Goal: Task Accomplishment & Management: Use online tool/utility

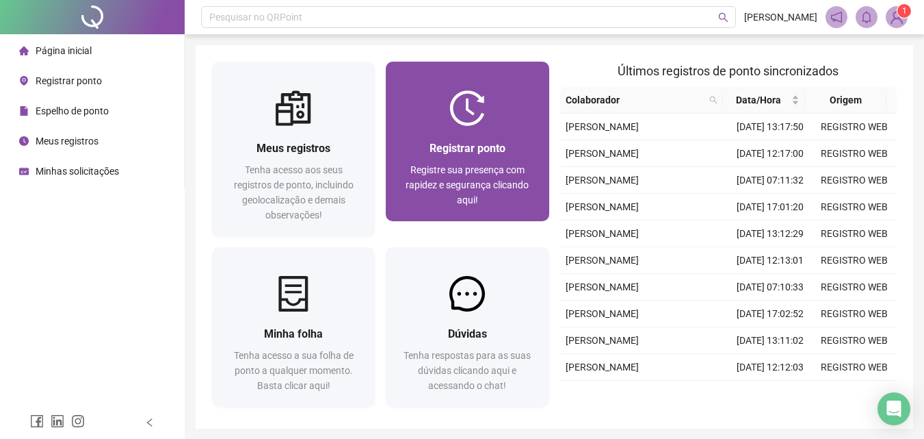
click at [471, 129] on div "Registrar ponto Registre sua presença com rapidez e segurança clicando aqui!" at bounding box center [467, 173] width 163 height 95
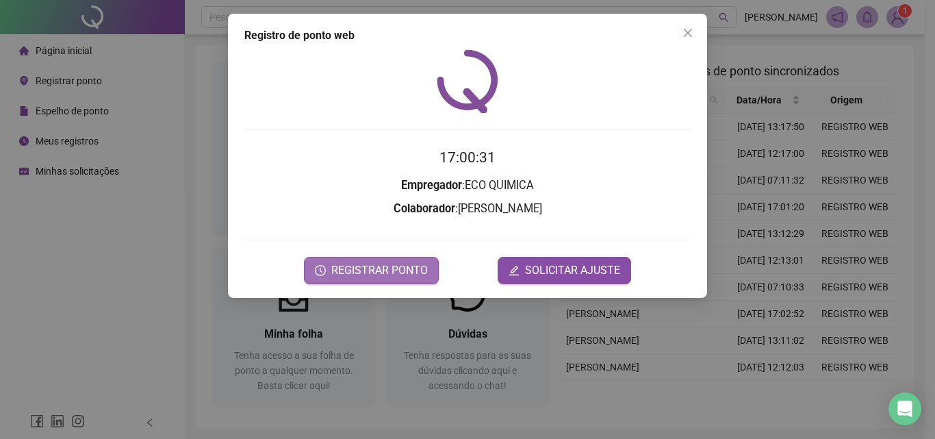
click at [383, 270] on span "REGISTRAR PONTO" at bounding box center [379, 270] width 96 height 16
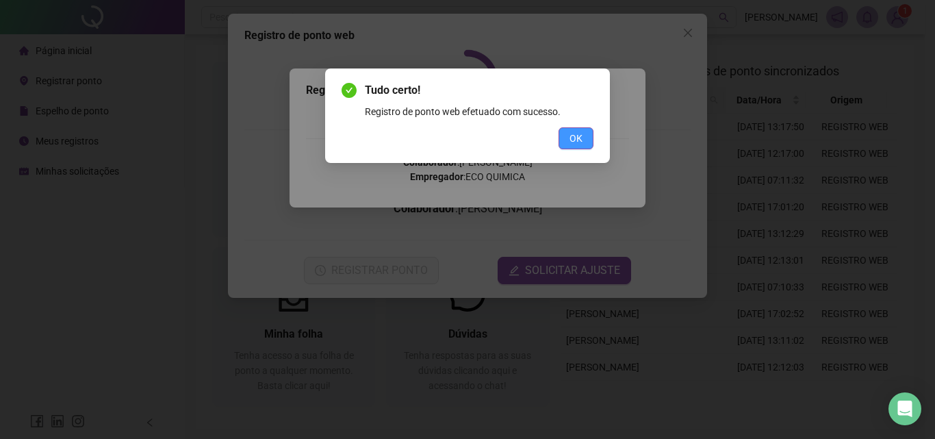
click at [577, 138] on span "OK" at bounding box center [575, 138] width 13 height 15
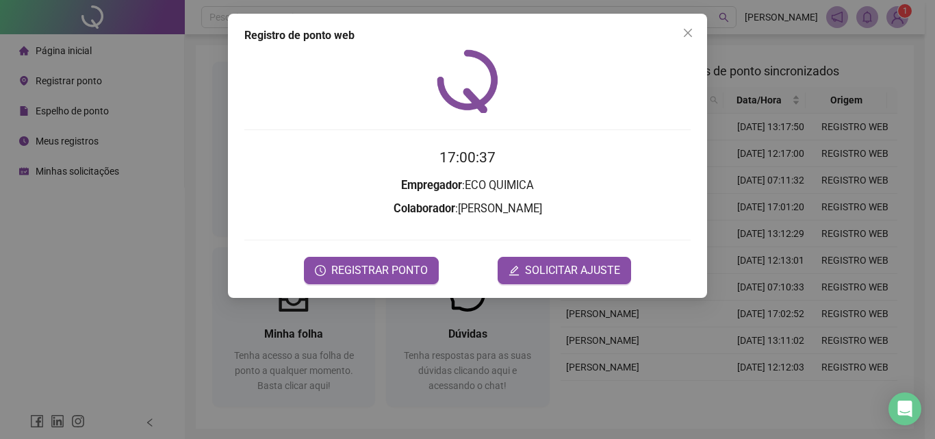
click at [898, 18] on div "Registro de ponto web 17:00:37 Empregador : ECO QUIMICA Colaborador : [PERSON_N…" at bounding box center [467, 219] width 935 height 439
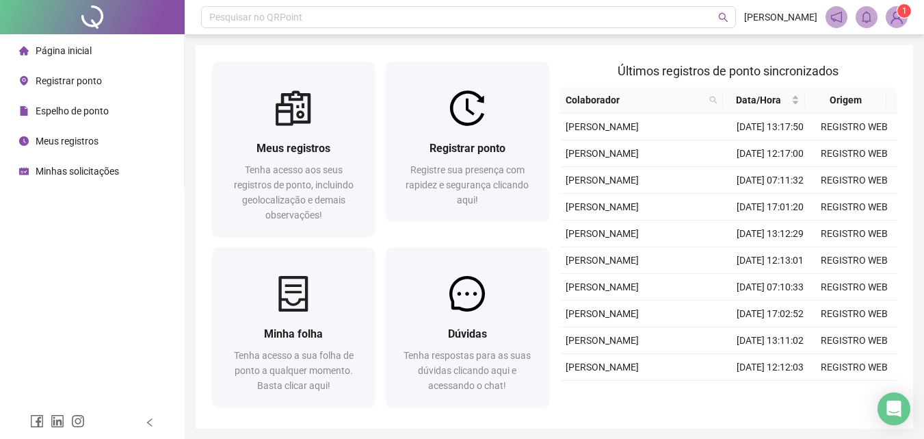
click at [898, 18] on img at bounding box center [897, 17] width 21 height 21
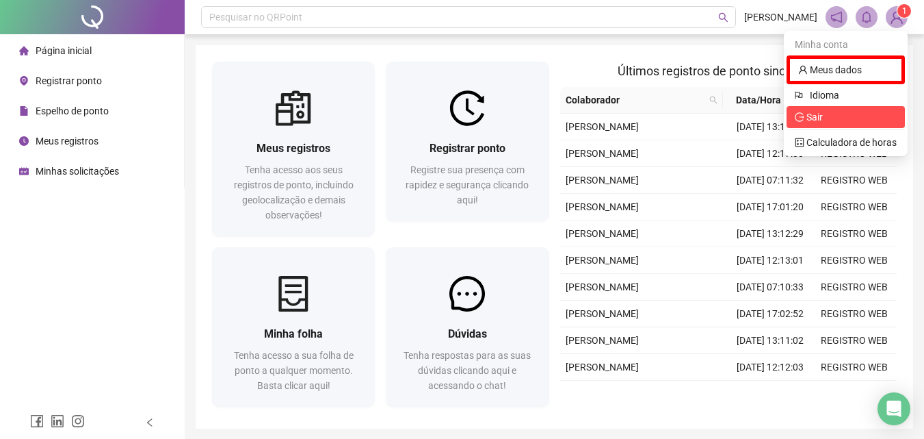
click at [858, 118] on span "Sair" at bounding box center [846, 116] width 102 height 15
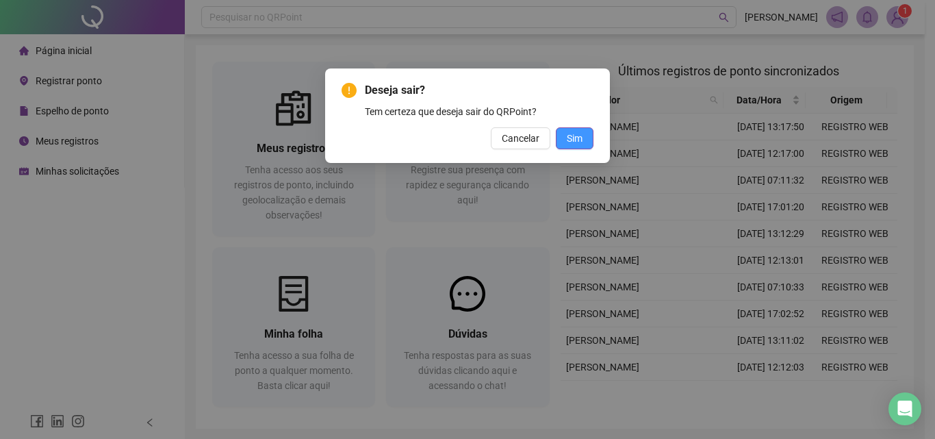
click at [579, 139] on span "Sim" at bounding box center [574, 138] width 16 height 15
